Goal: Find specific page/section: Find specific page/section

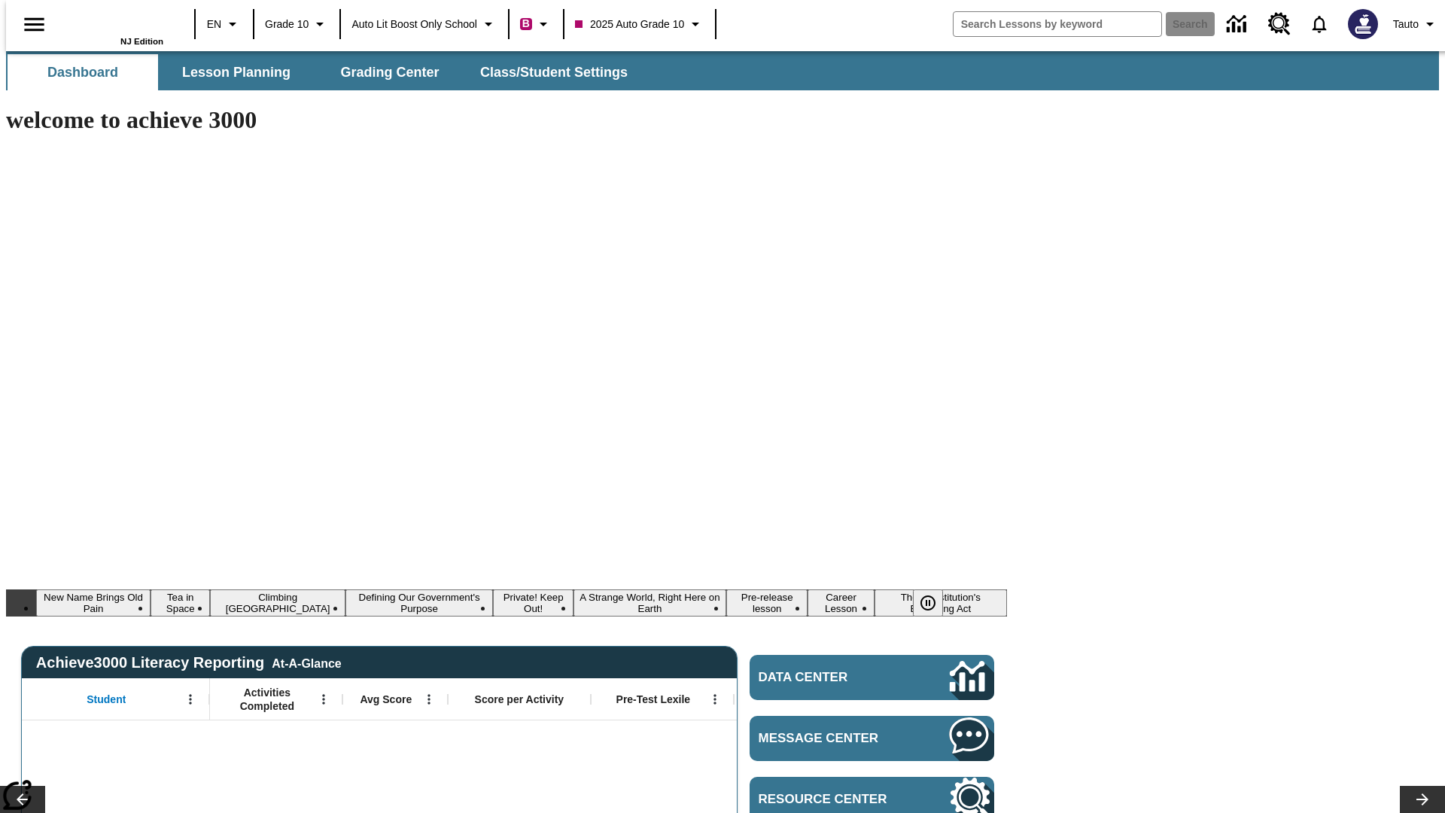
type input "-1"
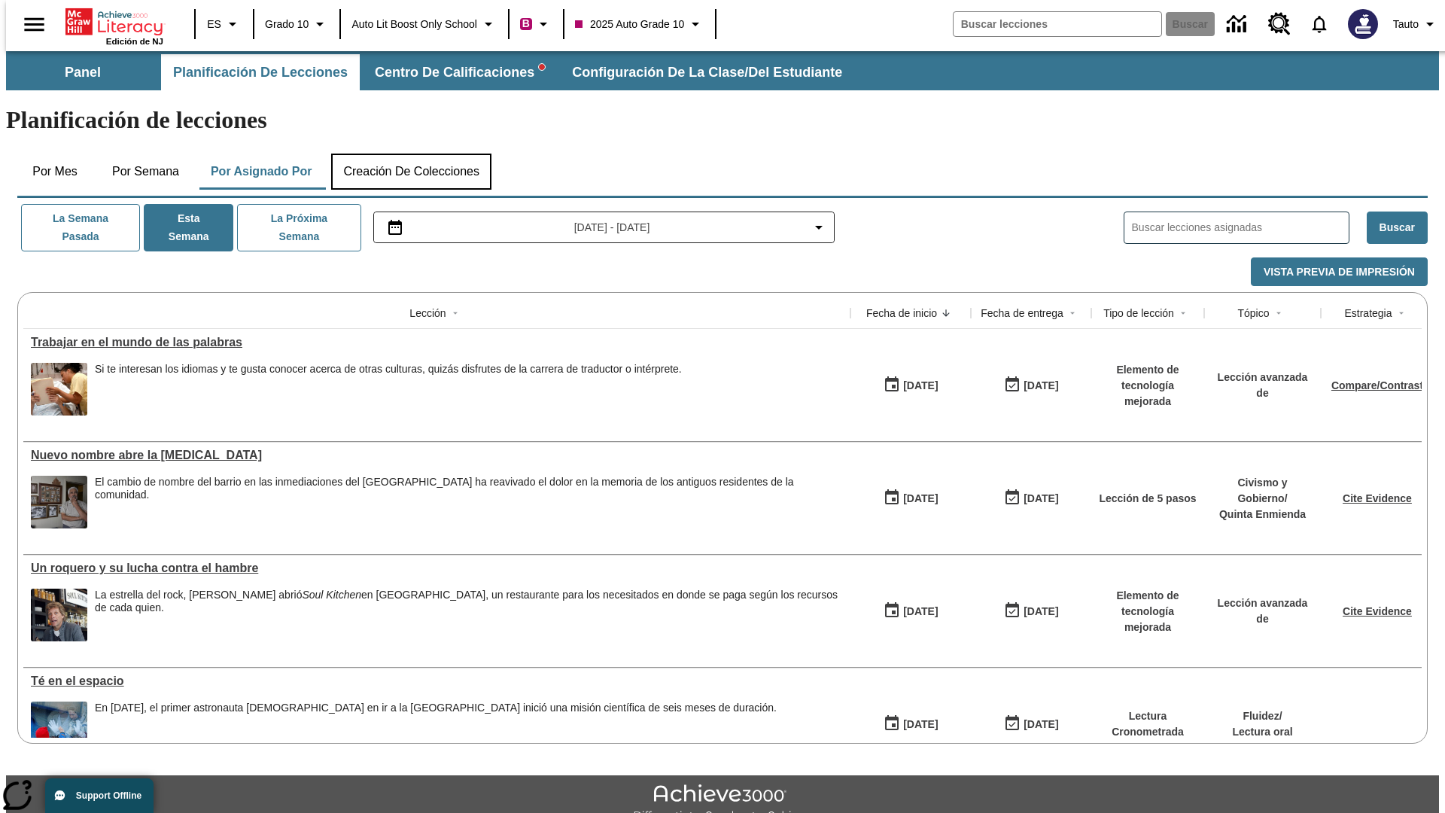
click at [408, 154] on button "Creación de colecciones" at bounding box center [411, 172] width 160 height 36
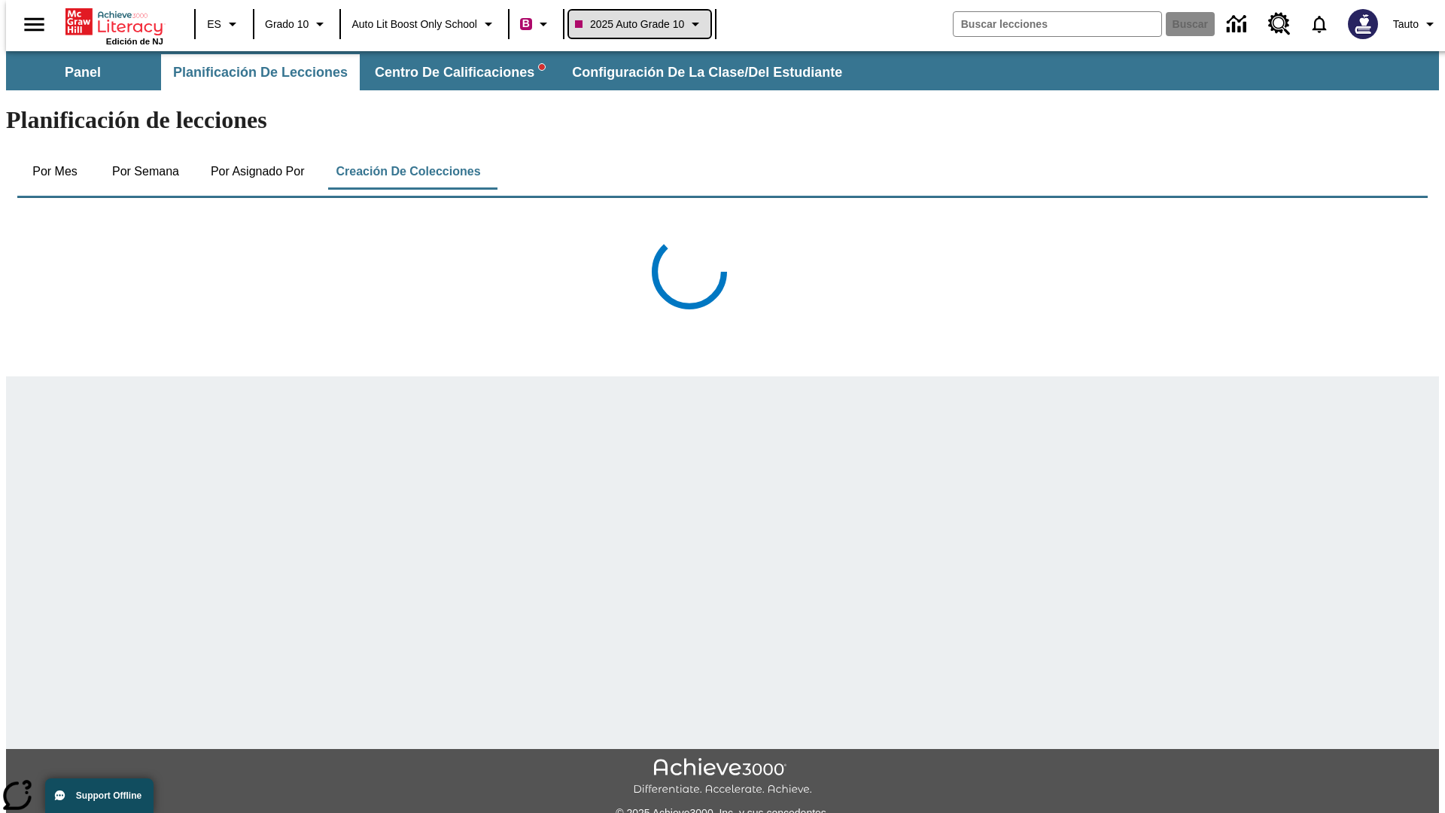
click at [641, 24] on span "2025 Auto Grade 10" at bounding box center [629, 25] width 109 height 16
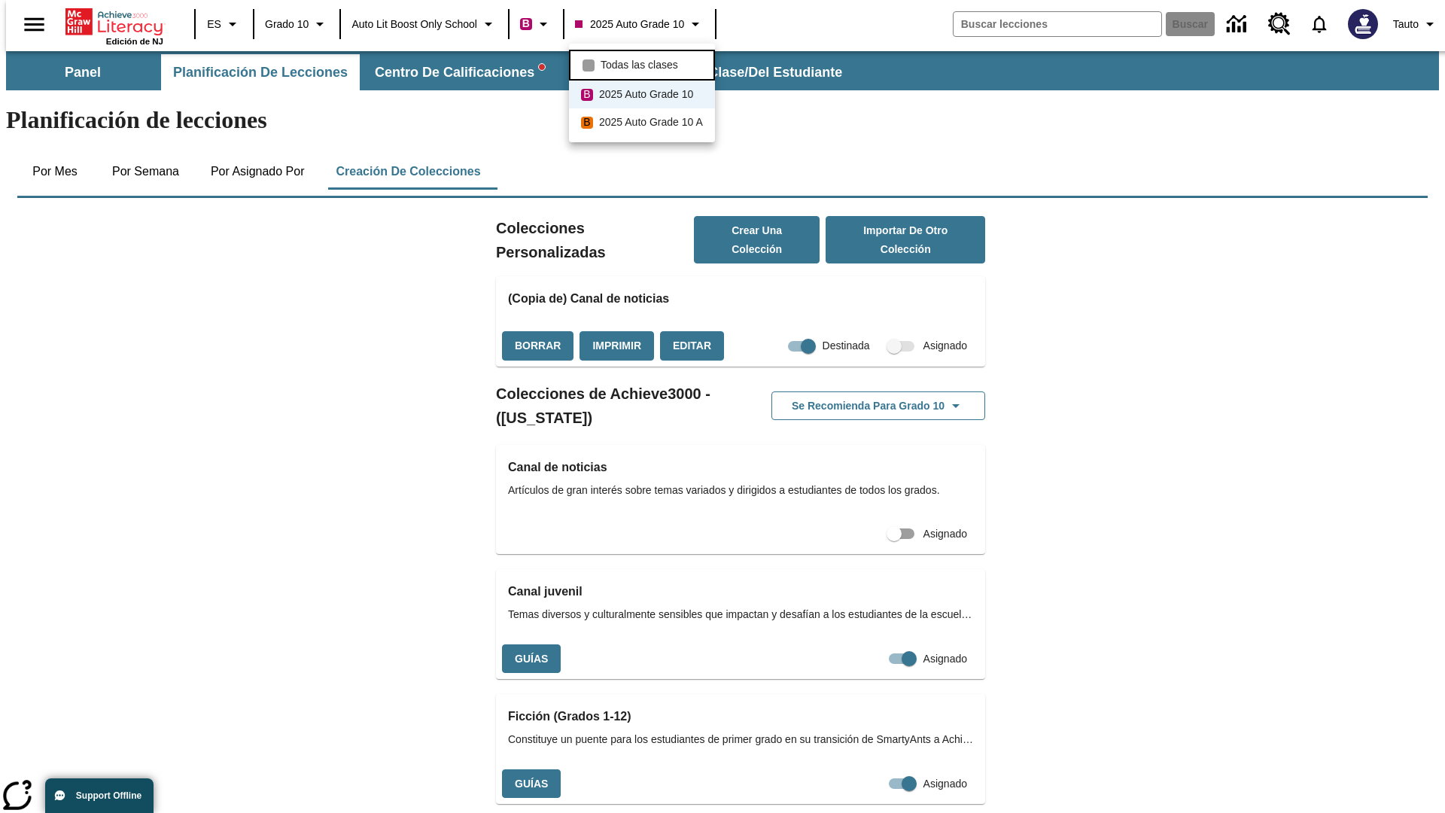
click at [644, 63] on span "Todas las clases" at bounding box center [640, 65] width 78 height 16
